Goal: Task Accomplishment & Management: Manage account settings

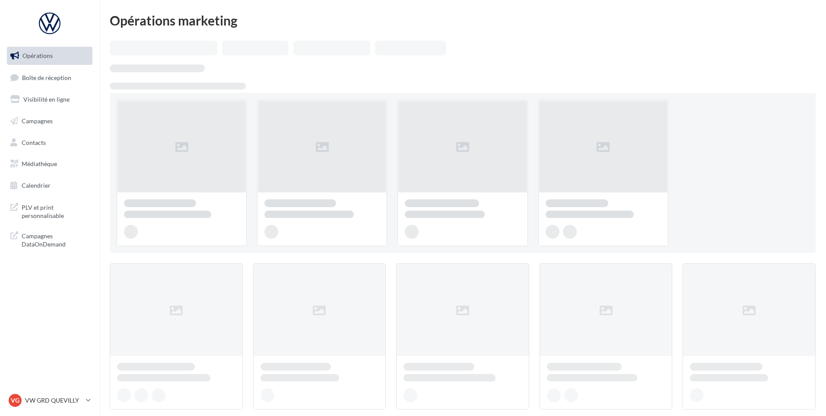
click at [83, 76] on link "Boîte de réception" at bounding box center [49, 77] width 89 height 19
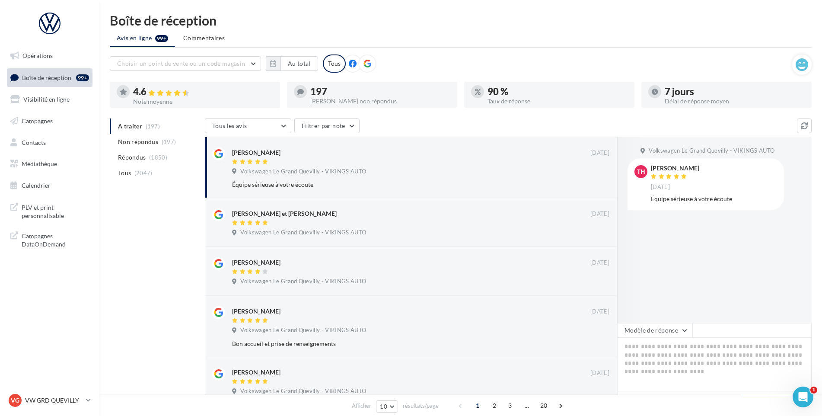
click at [164, 299] on div "A traiter (197) Non répondus (197) Répondus (1850) Tous (2047) Tous les avis To…" at bounding box center [461, 420] width 702 height 604
click at [82, 403] on p "VW GRD QUEVILLY" at bounding box center [53, 400] width 57 height 9
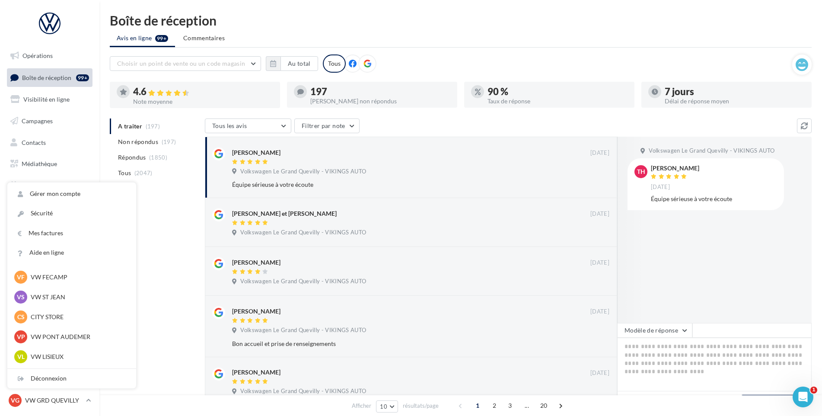
scroll to position [173, 0]
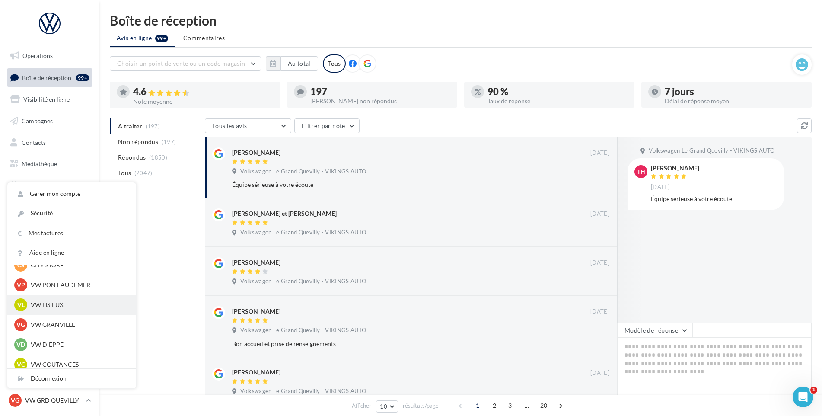
click at [67, 306] on p "VW LISIEUX" at bounding box center [78, 304] width 95 height 9
